Goal: Task Accomplishment & Management: Use online tool/utility

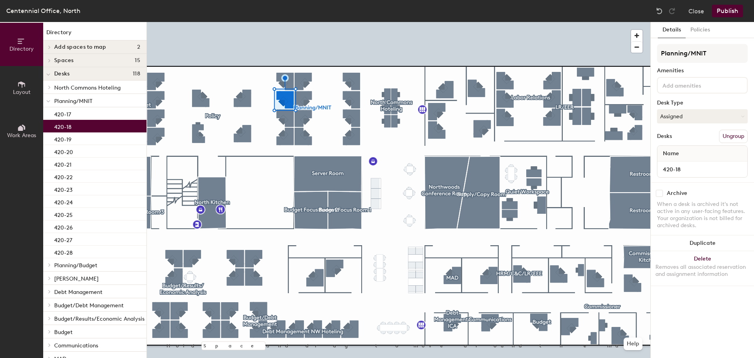
click at [288, 22] on div at bounding box center [398, 22] width 503 height 0
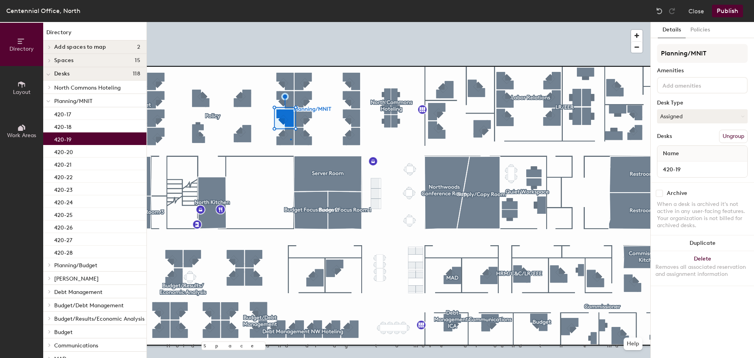
click at [290, 22] on div at bounding box center [398, 22] width 503 height 0
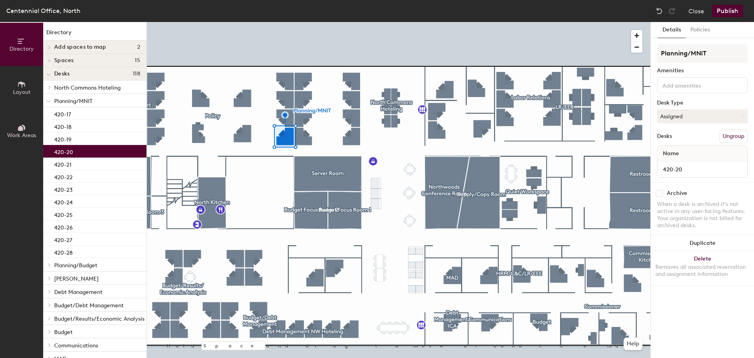
click at [421, 7] on div "Centennial Office, North Close Publish" at bounding box center [377, 11] width 754 height 22
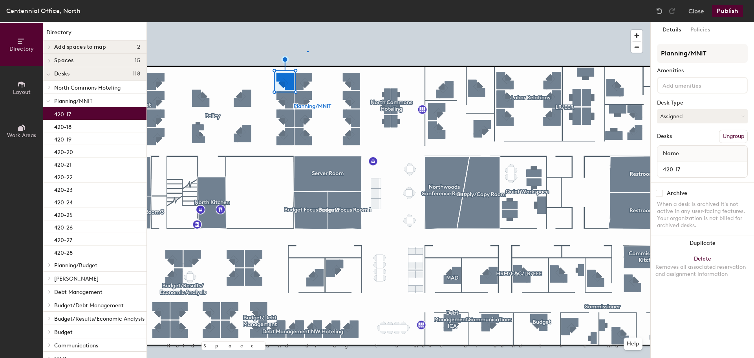
click at [307, 22] on div at bounding box center [398, 22] width 503 height 0
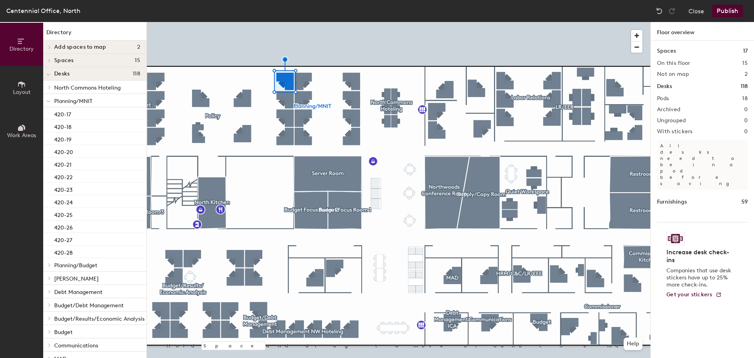
click at [296, 22] on div at bounding box center [398, 22] width 503 height 0
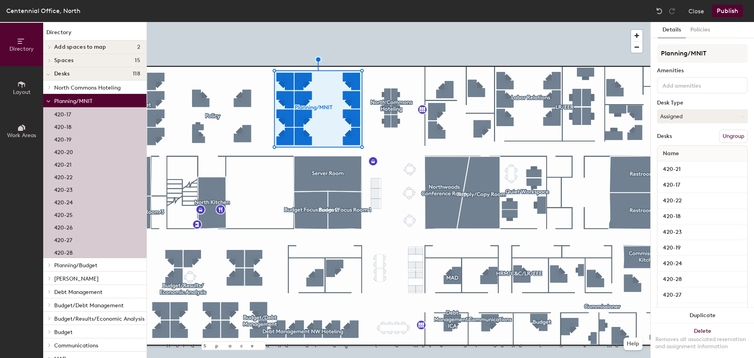
click at [730, 136] on button "Ungroup" at bounding box center [733, 136] width 29 height 13
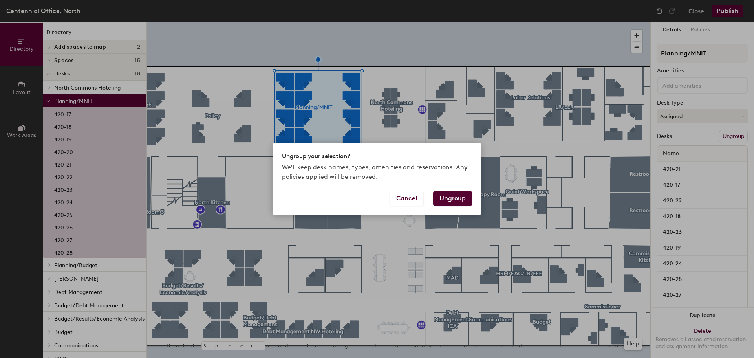
click at [458, 200] on button "Ungroup" at bounding box center [452, 198] width 39 height 15
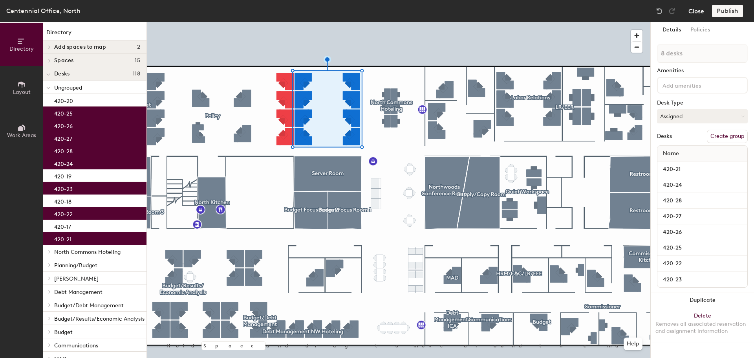
click at [693, 11] on button "Close" at bounding box center [696, 11] width 16 height 13
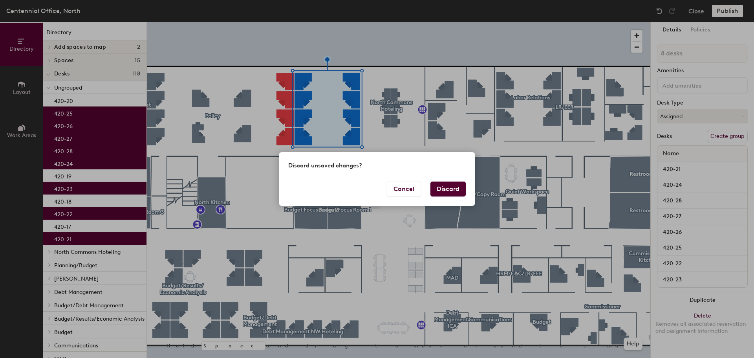
click at [444, 188] on button "Discard" at bounding box center [447, 188] width 35 height 15
